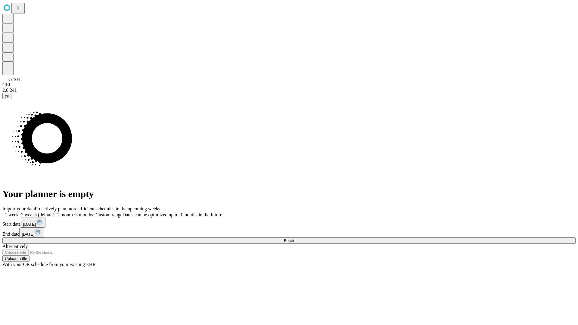
click at [294, 238] on span "Fetch" at bounding box center [289, 240] width 10 height 5
